Goal: Transaction & Acquisition: Subscribe to service/newsletter

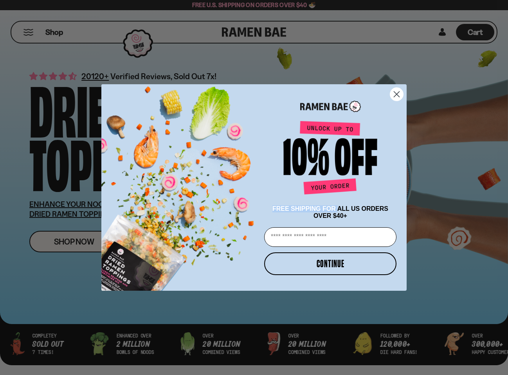
drag, startPoint x: 282, startPoint y: 209, endPoint x: 338, endPoint y: 211, distance: 55.6
click at [338, 211] on span "FREE SHIPPING FOR ALL US ORDERS OVER $40+" at bounding box center [331, 212] width 116 height 14
click at [344, 231] on input "Email" at bounding box center [330, 237] width 132 height 20
type input "**********"
click at [309, 274] on button "CONTINUE" at bounding box center [330, 263] width 132 height 23
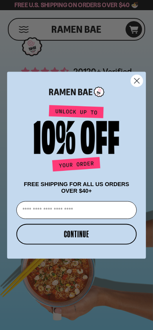
click at [137, 80] on icon "Close dialog" at bounding box center [136, 80] width 5 height 5
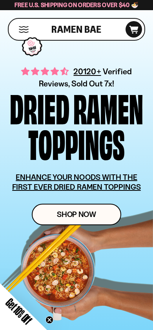
click at [14, 312] on span "Get 10% Off" at bounding box center [19, 311] width 31 height 31
